Goal: Information Seeking & Learning: Learn about a topic

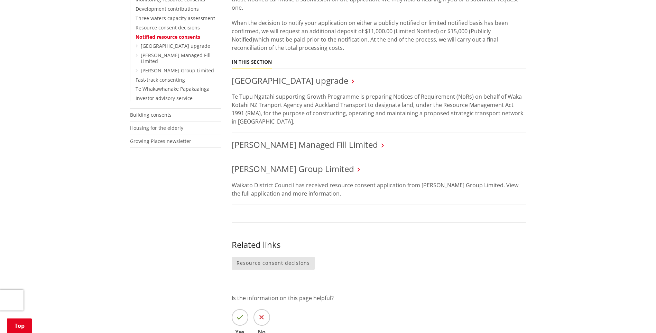
scroll to position [277, 0]
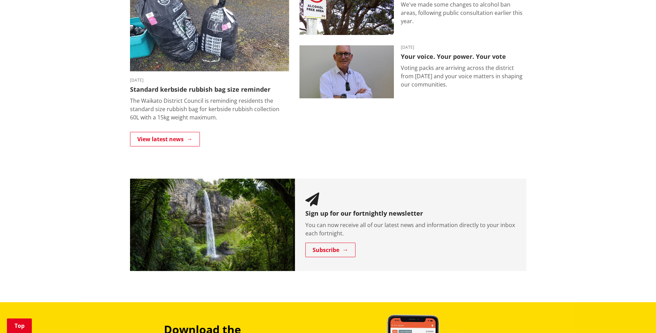
scroll to position [519, 0]
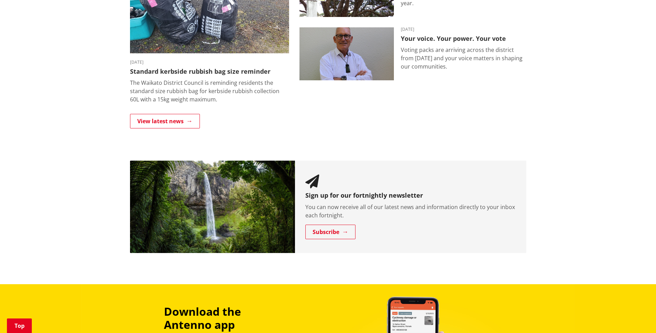
click at [348, 60] on img at bounding box center [347, 53] width 94 height 53
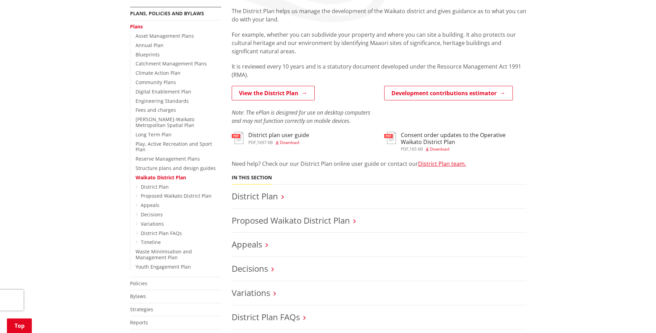
scroll to position [138, 0]
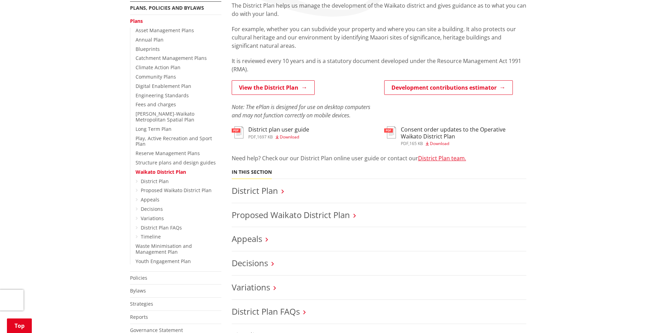
click at [282, 213] on link "Proposed Waikato District Plan" at bounding box center [291, 214] width 118 height 11
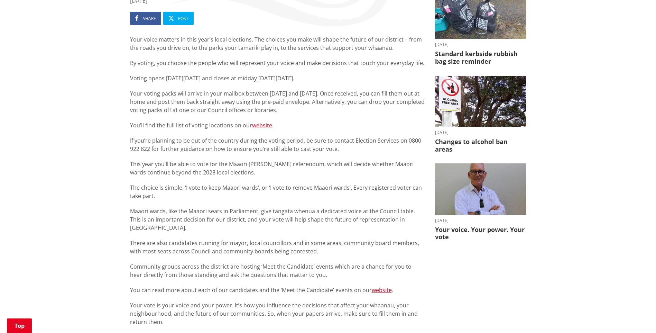
scroll to position [173, 0]
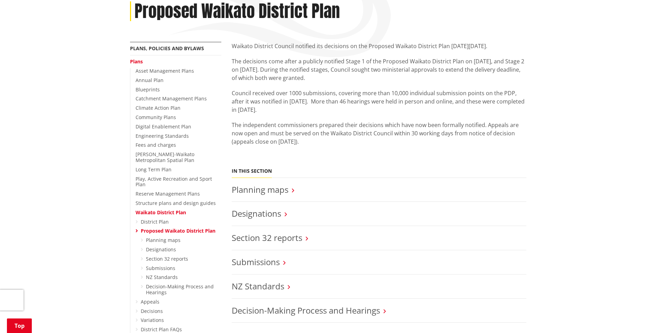
scroll to position [104, 0]
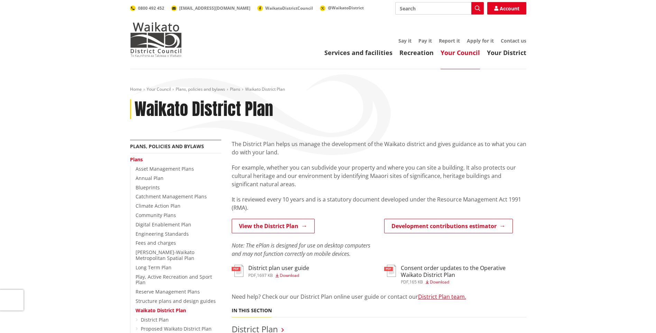
scroll to position [138, 0]
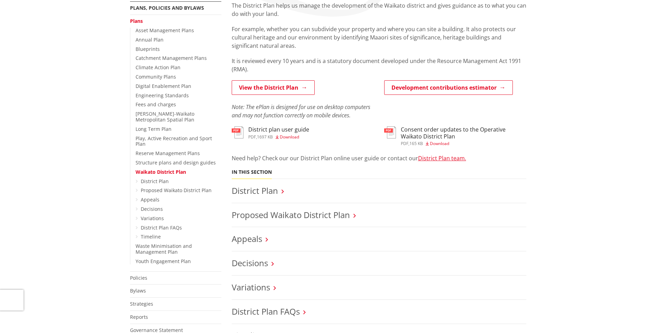
click at [263, 182] on li "District Plan" at bounding box center [379, 191] width 295 height 24
click at [249, 191] on link "District Plan" at bounding box center [255, 190] width 46 height 11
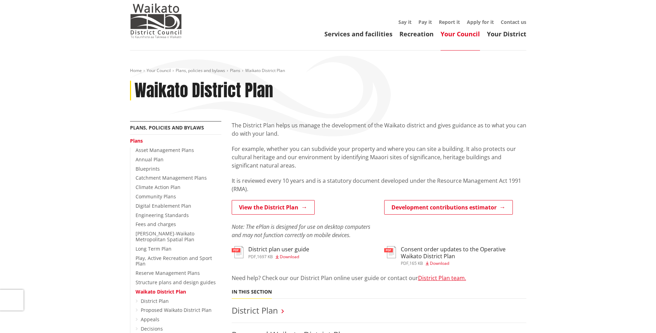
scroll to position [35, 0]
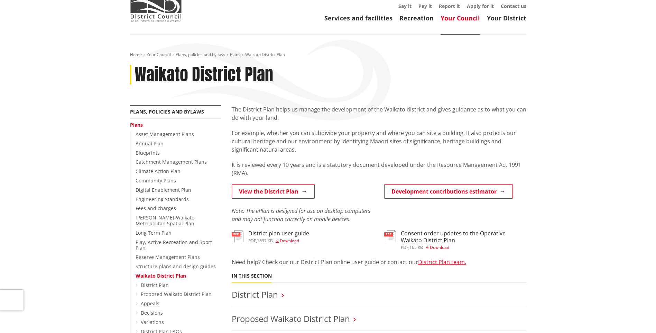
click at [155, 282] on link "District Plan" at bounding box center [155, 285] width 28 height 7
